Goal: Task Accomplishment & Management: Use online tool/utility

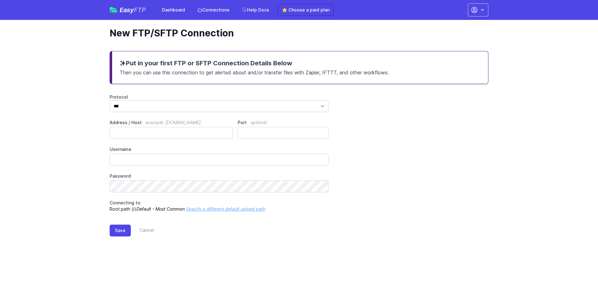
click at [36, 94] on main "Put in your first FTP or SFTP Connection Details Below Then you can use this co…" at bounding box center [299, 149] width 598 height 211
click at [137, 107] on select "*** **** ****" at bounding box center [219, 106] width 219 height 12
click at [99, 107] on main "Put in your first FTP or SFTP Connection Details Below Then you can use this co…" at bounding box center [299, 149] width 598 height 211
click at [134, 134] on input "Address / Host example: ftp.mydomain.com" at bounding box center [171, 133] width 123 height 12
paste input "**********"
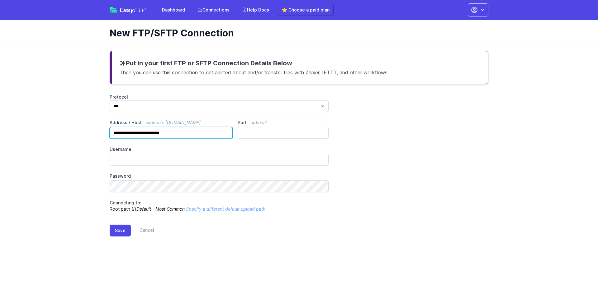
type input "**********"
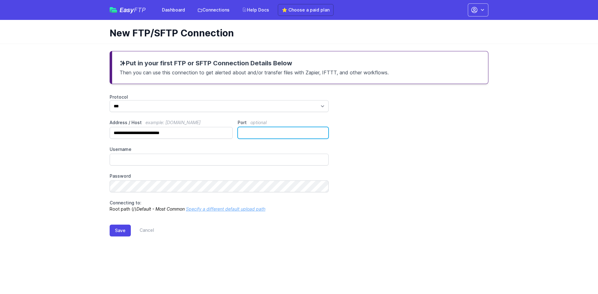
click at [259, 134] on input "Port optional" at bounding box center [283, 133] width 91 height 12
type input "**"
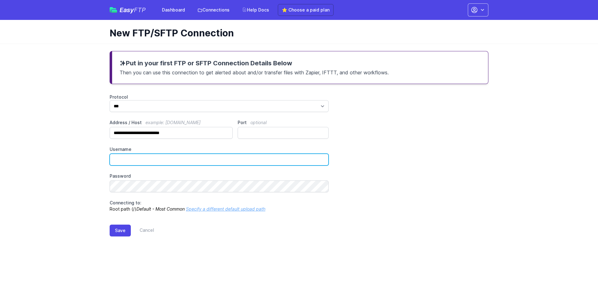
click at [135, 158] on input "Username" at bounding box center [219, 160] width 219 height 12
type input "******"
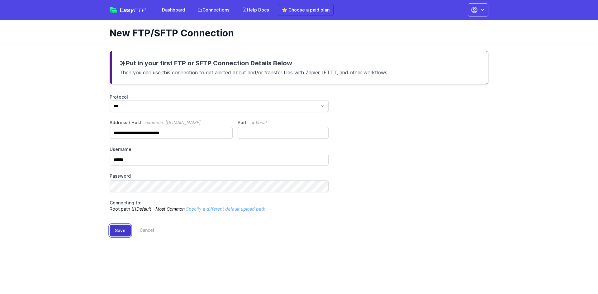
click at [124, 233] on button "Save" at bounding box center [120, 231] width 21 height 12
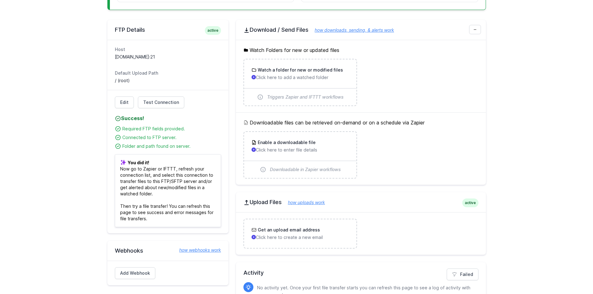
scroll to position [187, 0]
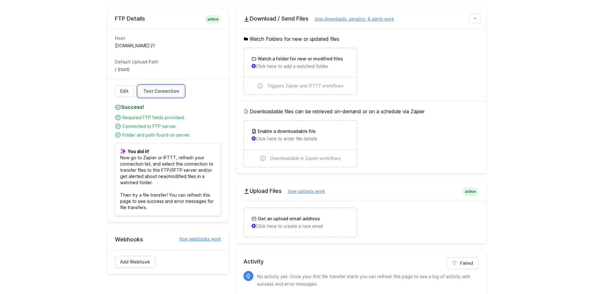
click at [169, 92] on span "Test Connection" at bounding box center [161, 91] width 36 height 6
click at [298, 135] on div "Enable a downloadable file Click here to enter file details" at bounding box center [300, 135] width 97 height 14
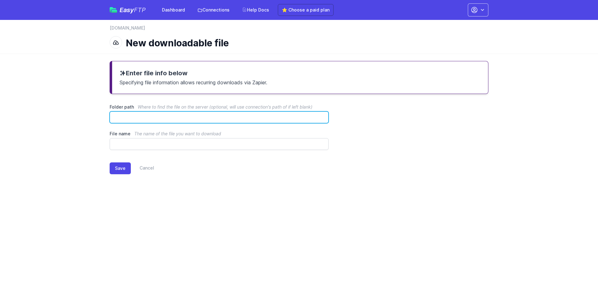
click at [169, 115] on input "Folder path Where to find the file on the server (optional, will use connection…" at bounding box center [219, 118] width 219 height 12
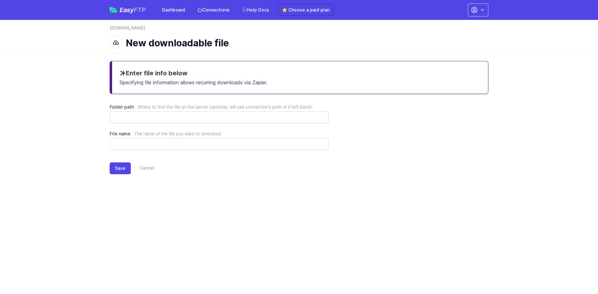
click at [197, 185] on div "Enter file info below Specifying file information allows recurring downloads vi…" at bounding box center [299, 123] width 399 height 138
click at [150, 167] on link "Cancel" at bounding box center [142, 169] width 23 height 12
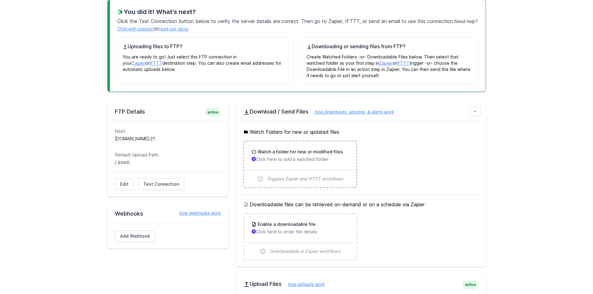
scroll to position [62, 0]
click at [287, 226] on h3 "Enable a downloadable file" at bounding box center [286, 224] width 59 height 6
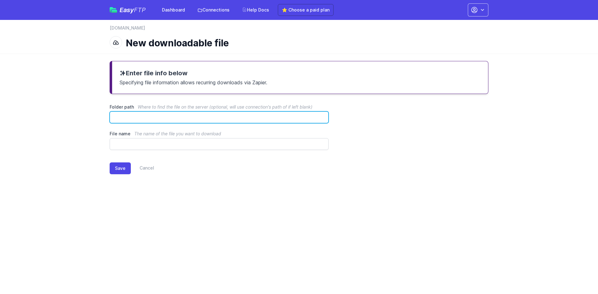
click at [141, 116] on input "Folder path Where to find the file on the server (optional, will use connection…" at bounding box center [219, 118] width 219 height 12
type input "**********"
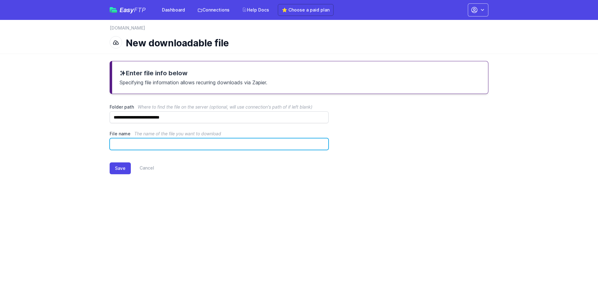
click at [188, 146] on input "File name The name of the file you want to download" at bounding box center [219, 144] width 219 height 12
type input "**********"
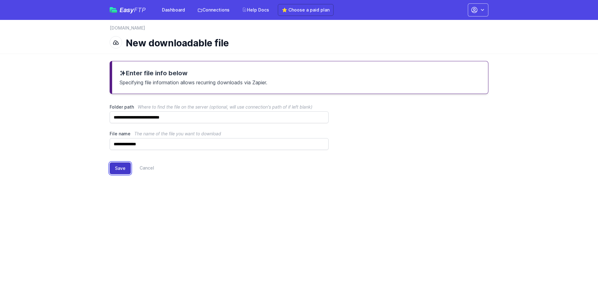
click at [122, 168] on button "Save" at bounding box center [120, 169] width 21 height 12
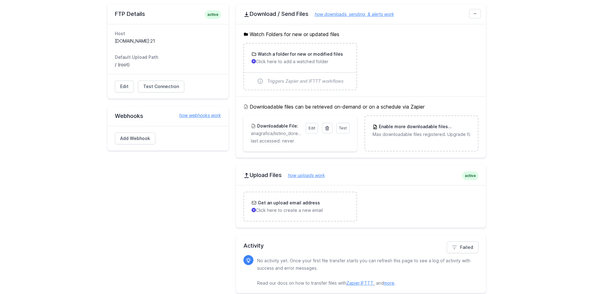
scroll to position [198, 0]
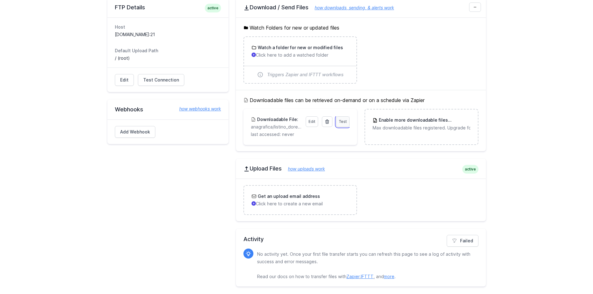
click at [348, 122] on link "Test" at bounding box center [342, 121] width 13 height 11
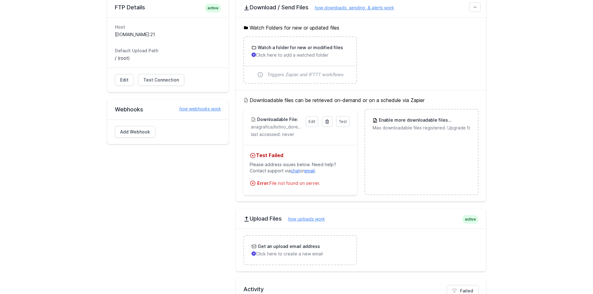
drag, startPoint x: 296, startPoint y: 184, endPoint x: 238, endPoint y: 120, distance: 87.1
click at [238, 120] on div "Downloadable files can be retrieved on-demand or on a schedule via Zapier Test …" at bounding box center [361, 146] width 250 height 112
click at [309, 147] on div "Test Failed Please address issues below. Need help? Contact support via chat or…" at bounding box center [301, 170] width 114 height 50
click at [258, 125] on p "anagrafica/listino_doreca.csv/listino doreca" at bounding box center [276, 127] width 51 height 6
drag, startPoint x: 332, startPoint y: 188, endPoint x: 241, endPoint y: 117, distance: 115.0
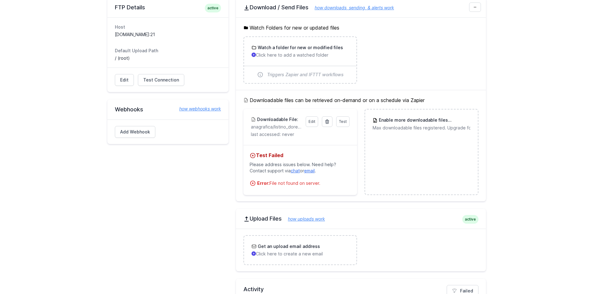
click at [241, 117] on div "Downloadable files can be retrieved on-demand or on a schedule via Zapier Test …" at bounding box center [361, 146] width 250 height 112
copy li "Downloadable File: anagrafica/listino_doreca.csv/listino doreca last accessed: …"
click at [316, 122] on link "Edit" at bounding box center [312, 121] width 12 height 11
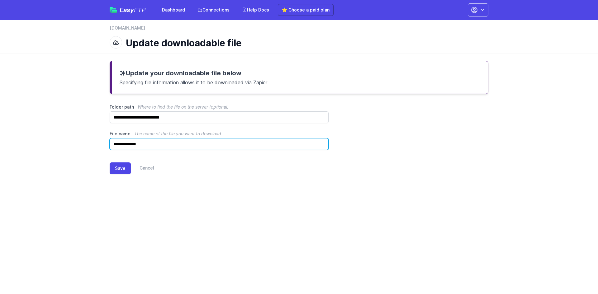
drag, startPoint x: 154, startPoint y: 145, endPoint x: 87, endPoint y: 145, distance: 67.6
click at [87, 145] on main "**********" at bounding box center [299, 123] width 598 height 138
type input "**********"
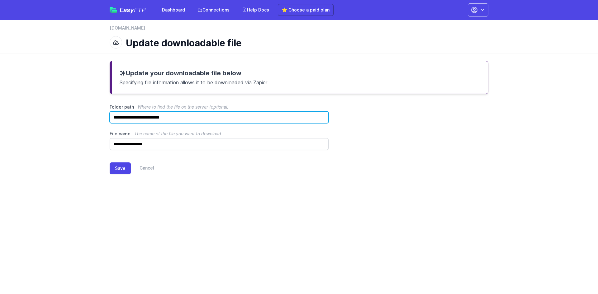
drag, startPoint x: 183, startPoint y: 117, endPoint x: 138, endPoint y: 116, distance: 45.2
click at [138, 116] on input "**********" at bounding box center [219, 118] width 219 height 12
type input "**********"
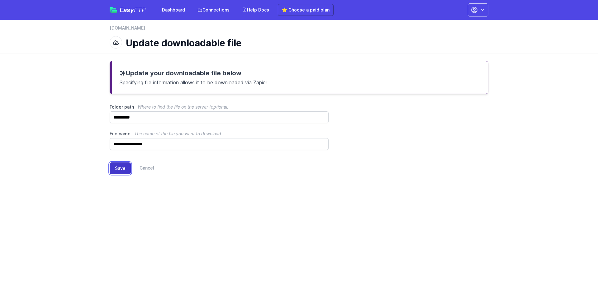
click at [114, 164] on button "Save" at bounding box center [120, 169] width 21 height 12
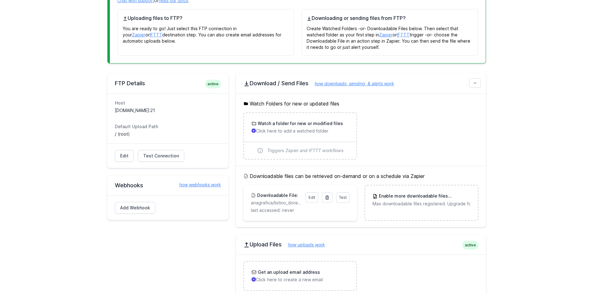
scroll to position [93, 0]
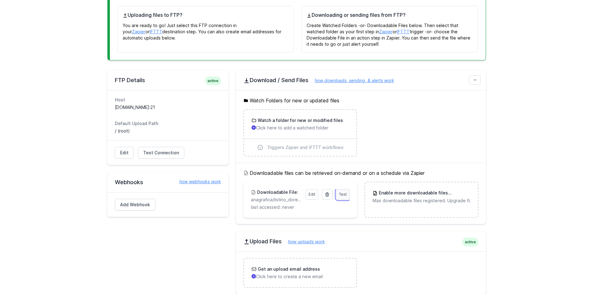
click at [340, 195] on span "Test" at bounding box center [343, 194] width 8 height 5
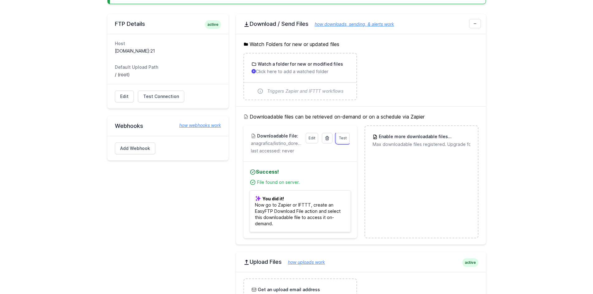
scroll to position [181, 0]
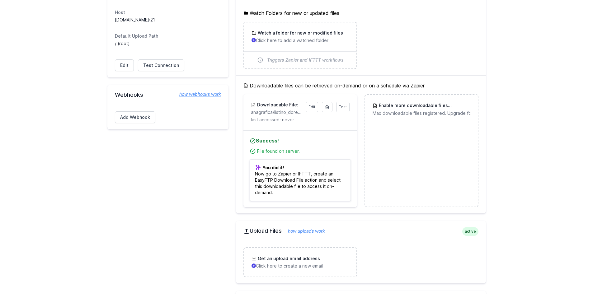
click at [307, 185] on p "You did it! Now go to Zapier or IFTTT, create an EasyFTP Download File action a…" at bounding box center [300, 180] width 101 height 42
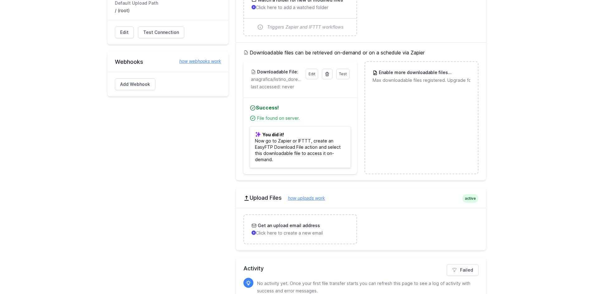
scroll to position [218, 0]
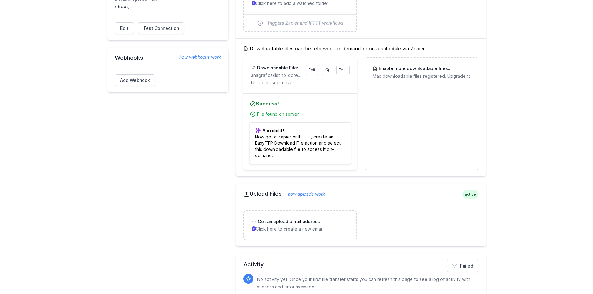
click at [284, 159] on p "You did it! Now go to Zapier or IFTTT, create an EasyFTP Download File action a…" at bounding box center [300, 143] width 101 height 42
click at [288, 72] on div "Test Edit Downloadable File: anagrafica/listino_doreca.csv last accessed: never" at bounding box center [300, 75] width 99 height 21
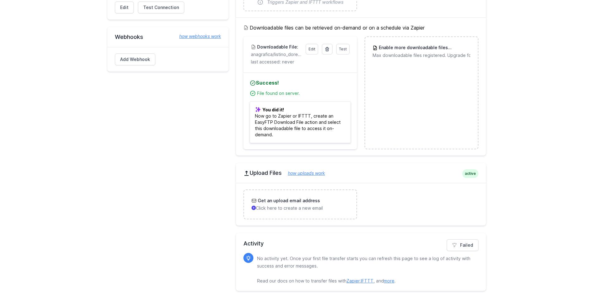
scroll to position [243, 0]
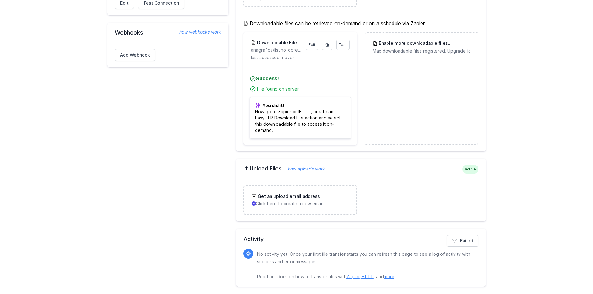
click at [335, 77] on h4 "Success!" at bounding box center [300, 78] width 101 height 7
click at [535, 95] on main "You did it! What's next? Click the Test Connection button below to verify the s…" at bounding box center [296, 52] width 593 height 483
click at [287, 49] on p "anagrafica/listino_doreca.csv" at bounding box center [276, 50] width 51 height 6
click at [293, 41] on h3 "Downloadable File:" at bounding box center [277, 43] width 42 height 6
click at [321, 23] on h5 "Downloadable files can be retrieved on-demand or on a schedule via Zapier" at bounding box center [361, 23] width 235 height 7
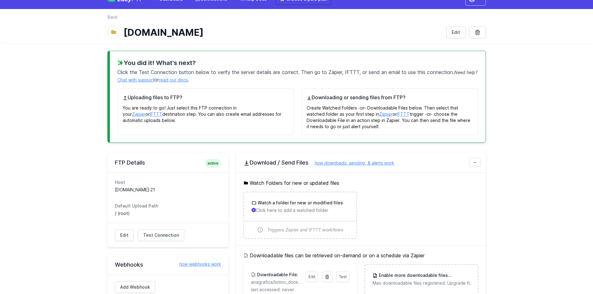
scroll to position [0, 0]
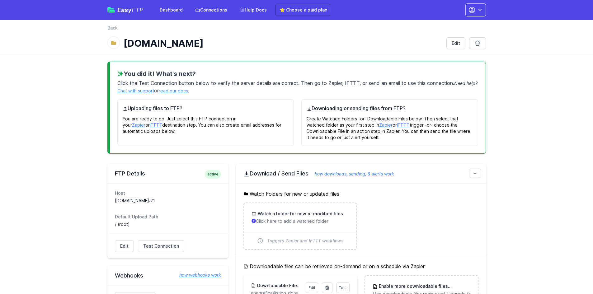
click at [546, 193] on main "You did it! What's next? Click the Test Connection button below to verify the s…" at bounding box center [296, 295] width 593 height 483
click at [162, 122] on link "IFTTT" at bounding box center [156, 124] width 12 height 5
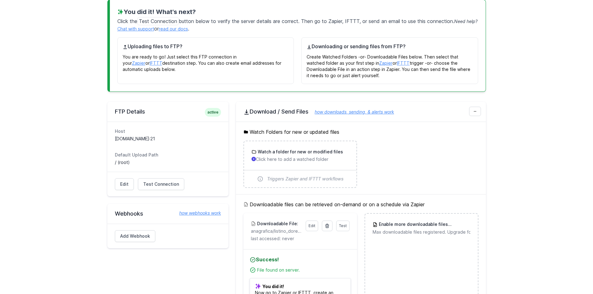
scroll to position [156, 0]
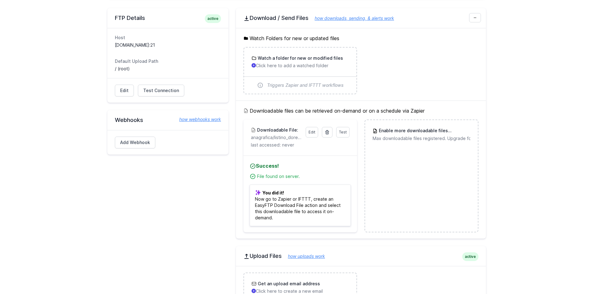
click at [403, 111] on h5 "Downloadable files can be retrieved on-demand or on a schedule via Zapier" at bounding box center [361, 110] width 235 height 7
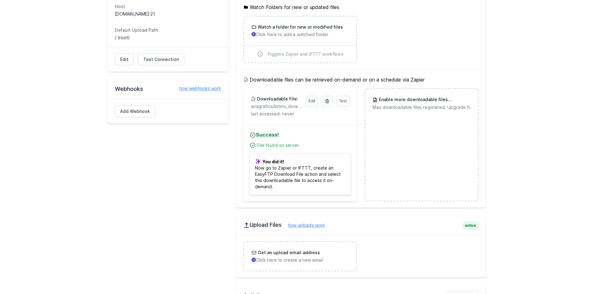
scroll to position [93, 0]
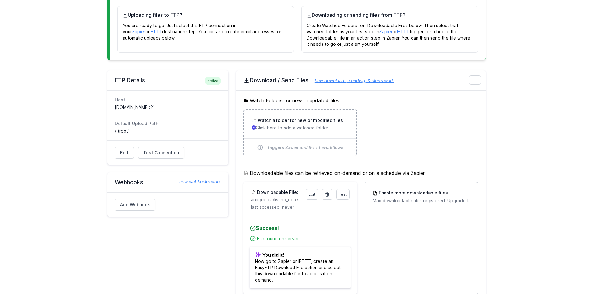
click at [271, 121] on h3 "Watch a folder for new or modified files" at bounding box center [300, 120] width 87 height 6
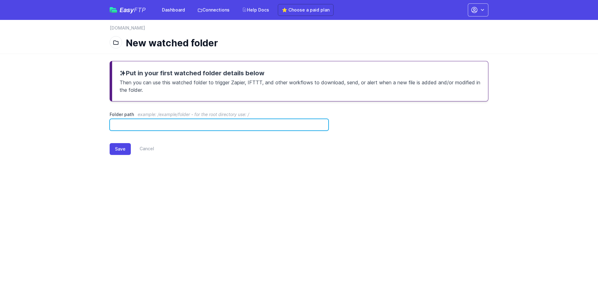
click at [164, 128] on input "Folder path example: /example/folder - for the root directory use: /" at bounding box center [219, 125] width 219 height 12
type input "**********"
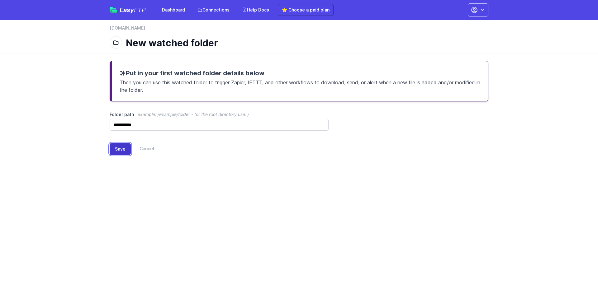
click at [116, 152] on button "Save" at bounding box center [120, 149] width 21 height 12
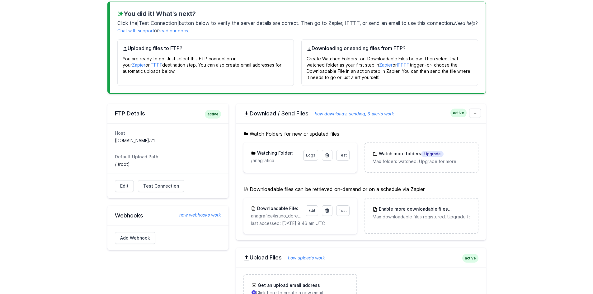
scroll to position [93, 0]
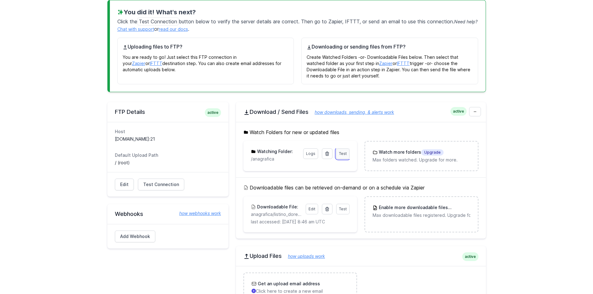
click at [344, 152] on span "Test" at bounding box center [343, 153] width 8 height 5
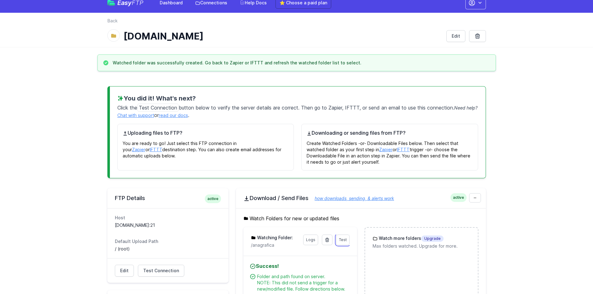
scroll to position [0, 0]
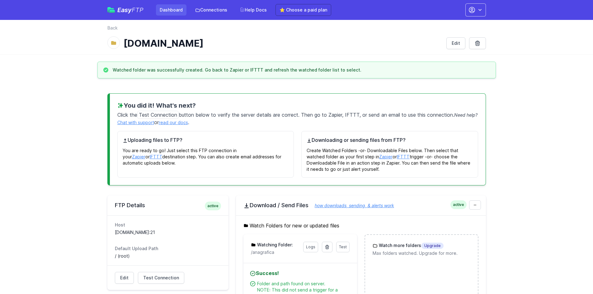
click at [184, 15] on link "Dashboard" at bounding box center [171, 9] width 31 height 11
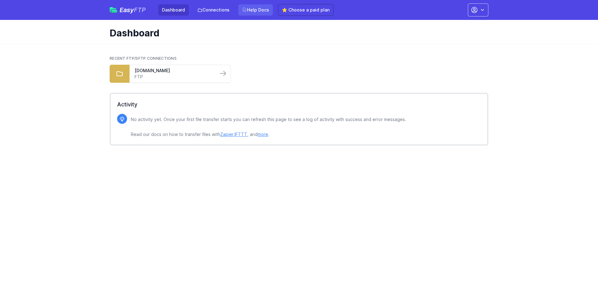
click at [254, 13] on link "Help Docs" at bounding box center [255, 9] width 35 height 11
click at [164, 72] on link "[DOMAIN_NAME]" at bounding box center [174, 71] width 78 height 6
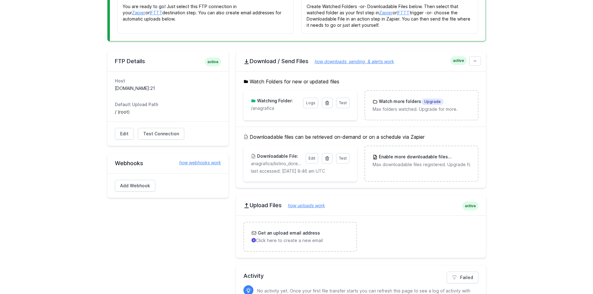
scroll to position [149, 0]
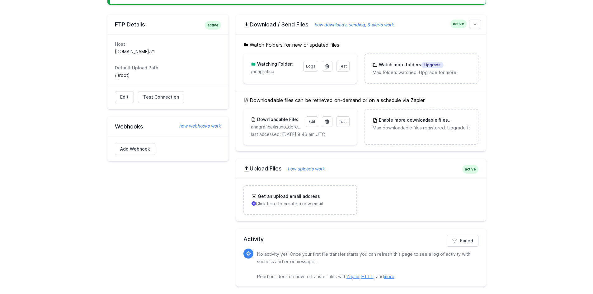
click at [201, 125] on link "how webhooks work" at bounding box center [197, 126] width 48 height 6
click at [281, 202] on p "Click here to create a new email" at bounding box center [300, 204] width 97 height 6
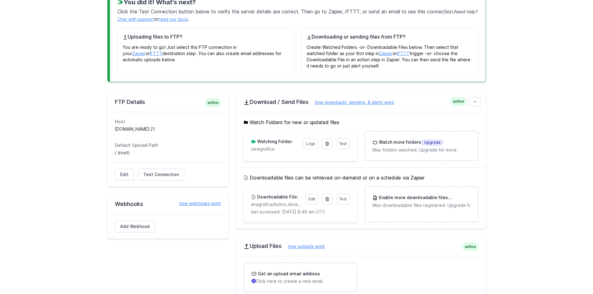
scroll to position [56, 0]
